Goal: Find specific fact: Find specific fact

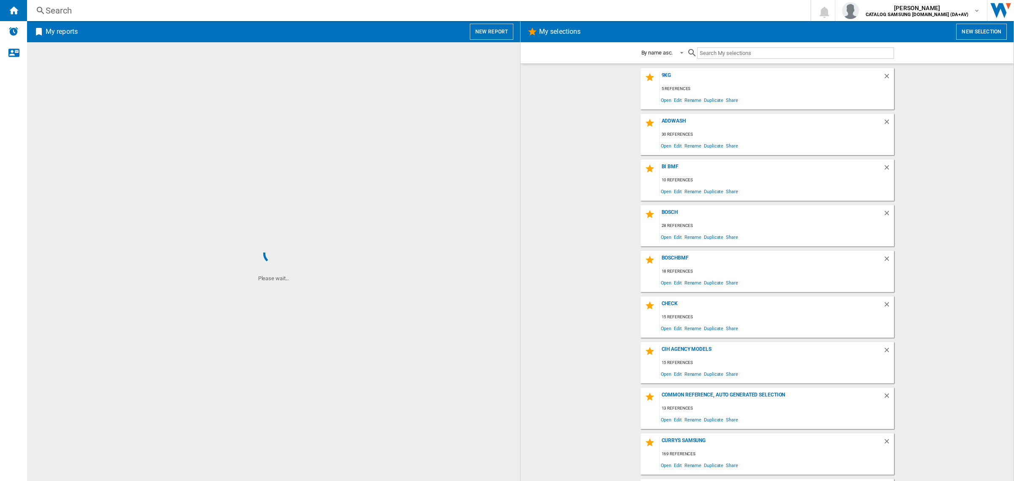
click at [292, 9] on div "Search" at bounding box center [417, 11] width 743 height 12
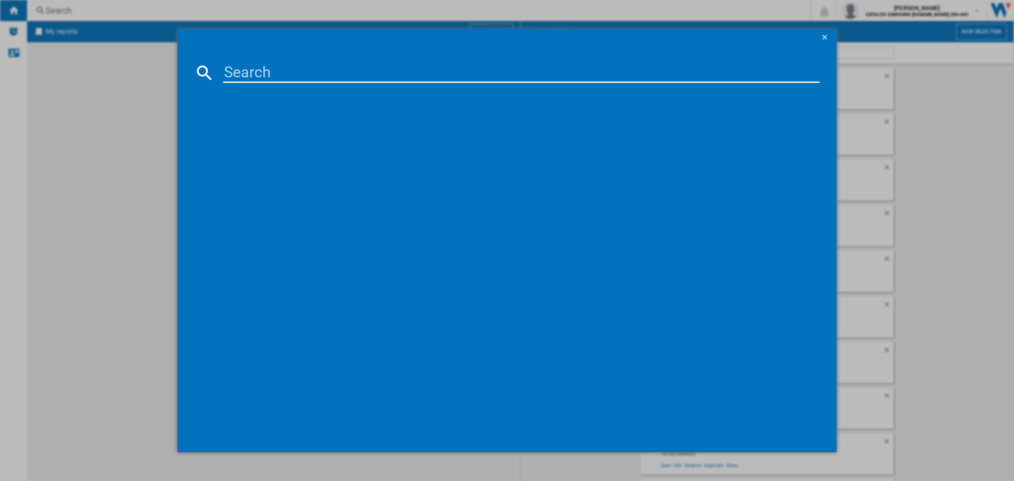
click at [342, 77] on input at bounding box center [521, 73] width 597 height 20
paste input "RB5B280SSWC"
type input "RB5B280SSWC"
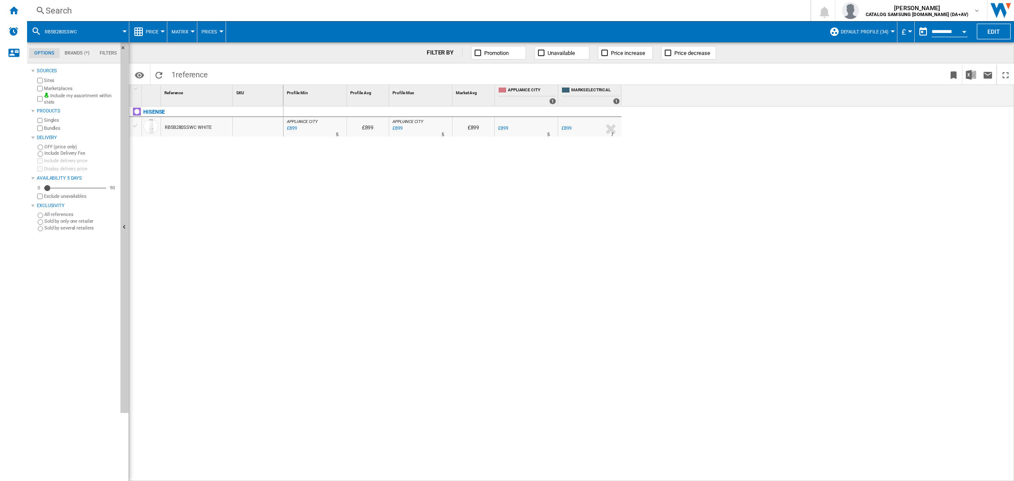
click at [501, 129] on div "£899" at bounding box center [503, 127] width 10 height 5
click at [563, 127] on div "£899" at bounding box center [566, 127] width 10 height 5
click at [216, 11] on div "Search" at bounding box center [417, 11] width 743 height 12
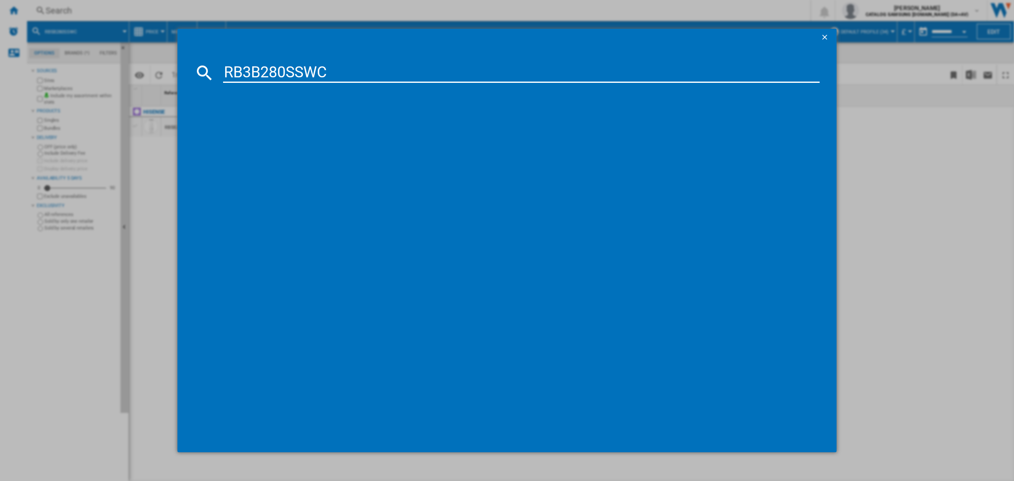
type input "RB3B280SSWC"
